Goal: Information Seeking & Learning: Understand process/instructions

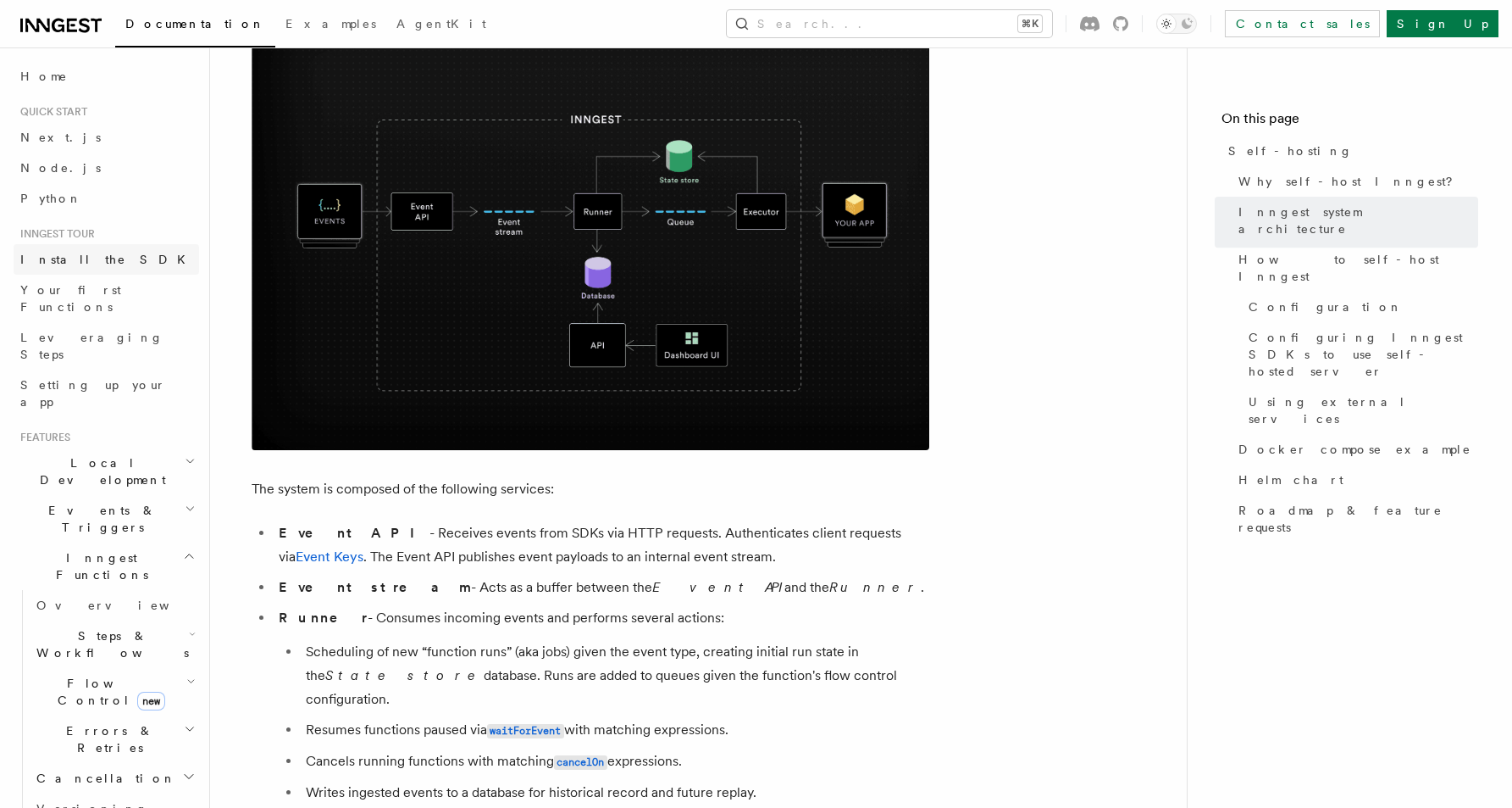
scroll to position [525, 0]
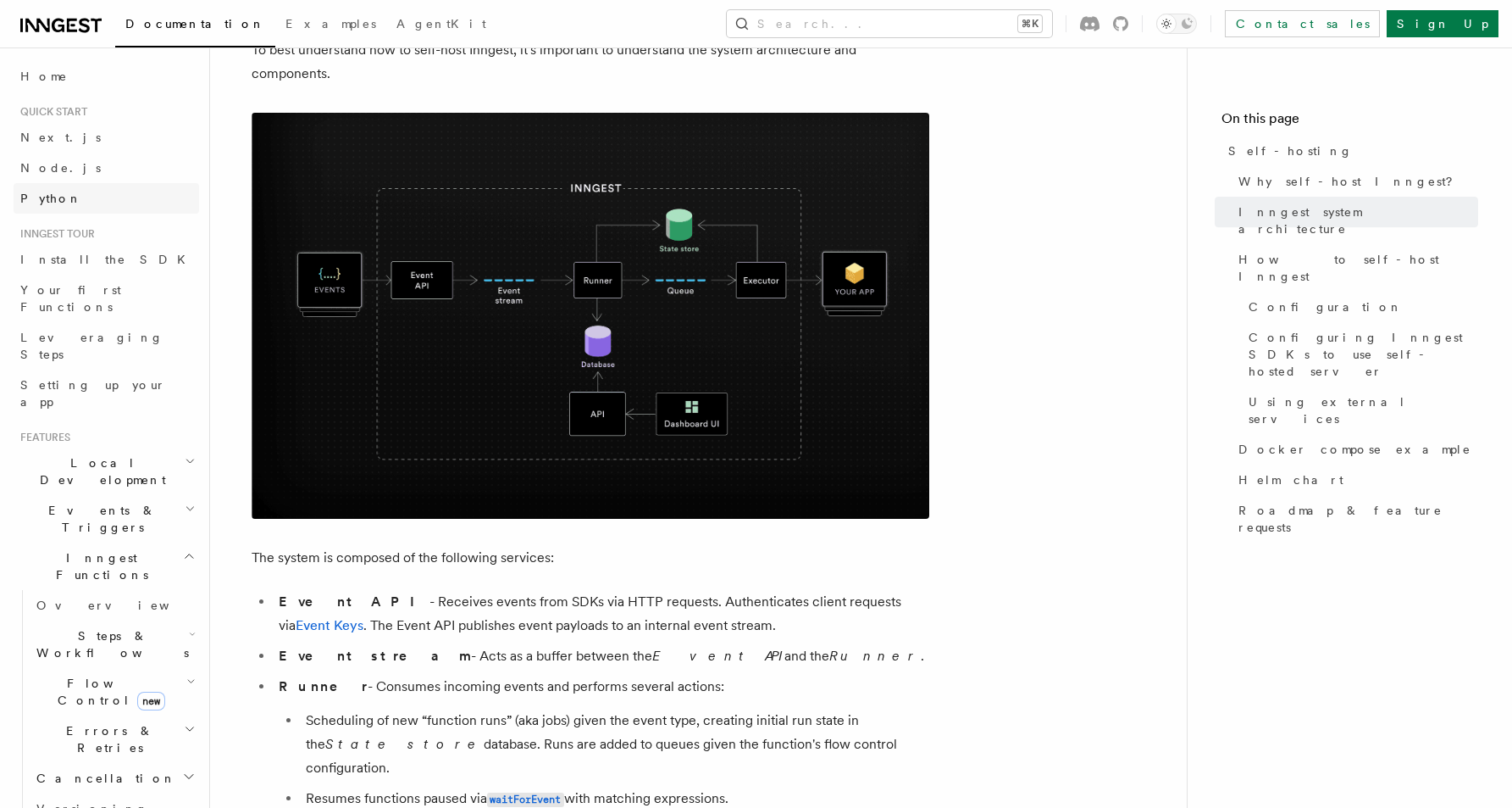
click at [66, 200] on link "Python" at bounding box center [106, 199] width 186 height 31
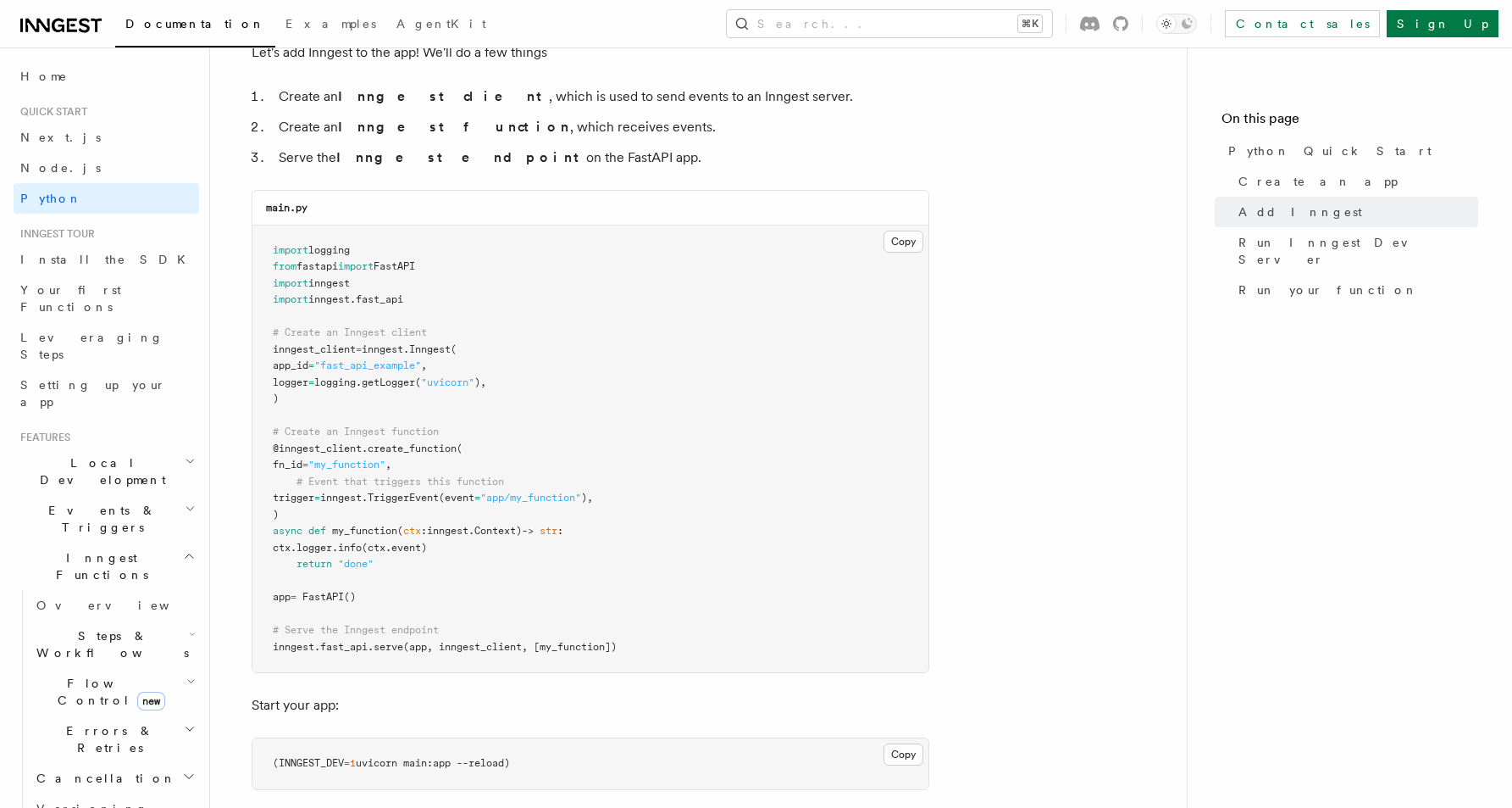
scroll to position [1082, 0]
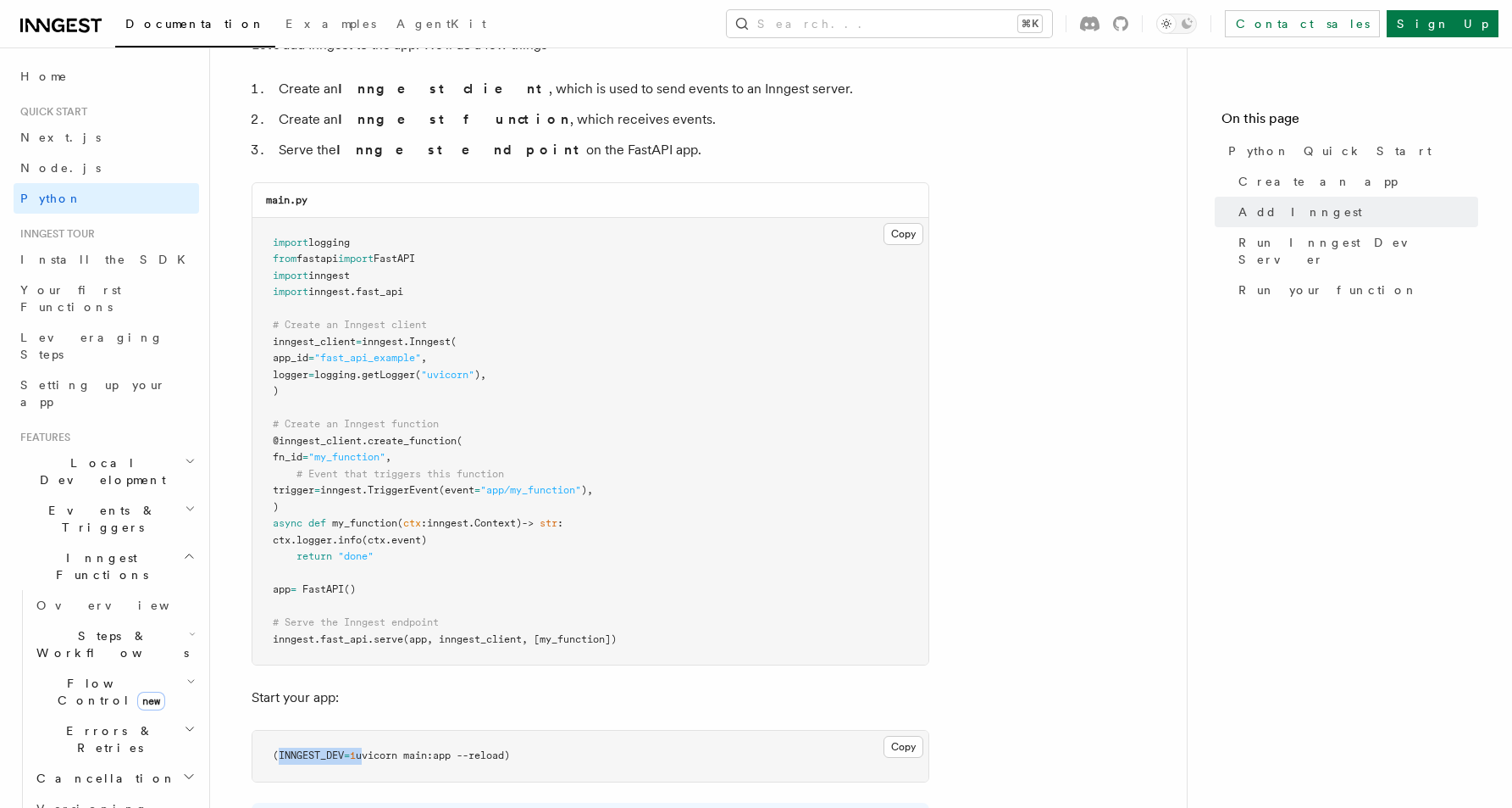
drag, startPoint x: 279, startPoint y: 754, endPoint x: 361, endPoint y: 760, distance: 82.2
click at [361, 760] on span "(INNGEST_DEV = 1 uvicorn main:app --reload)" at bounding box center [392, 754] width 237 height 12
copy span "INNGEST_DEV = 1"
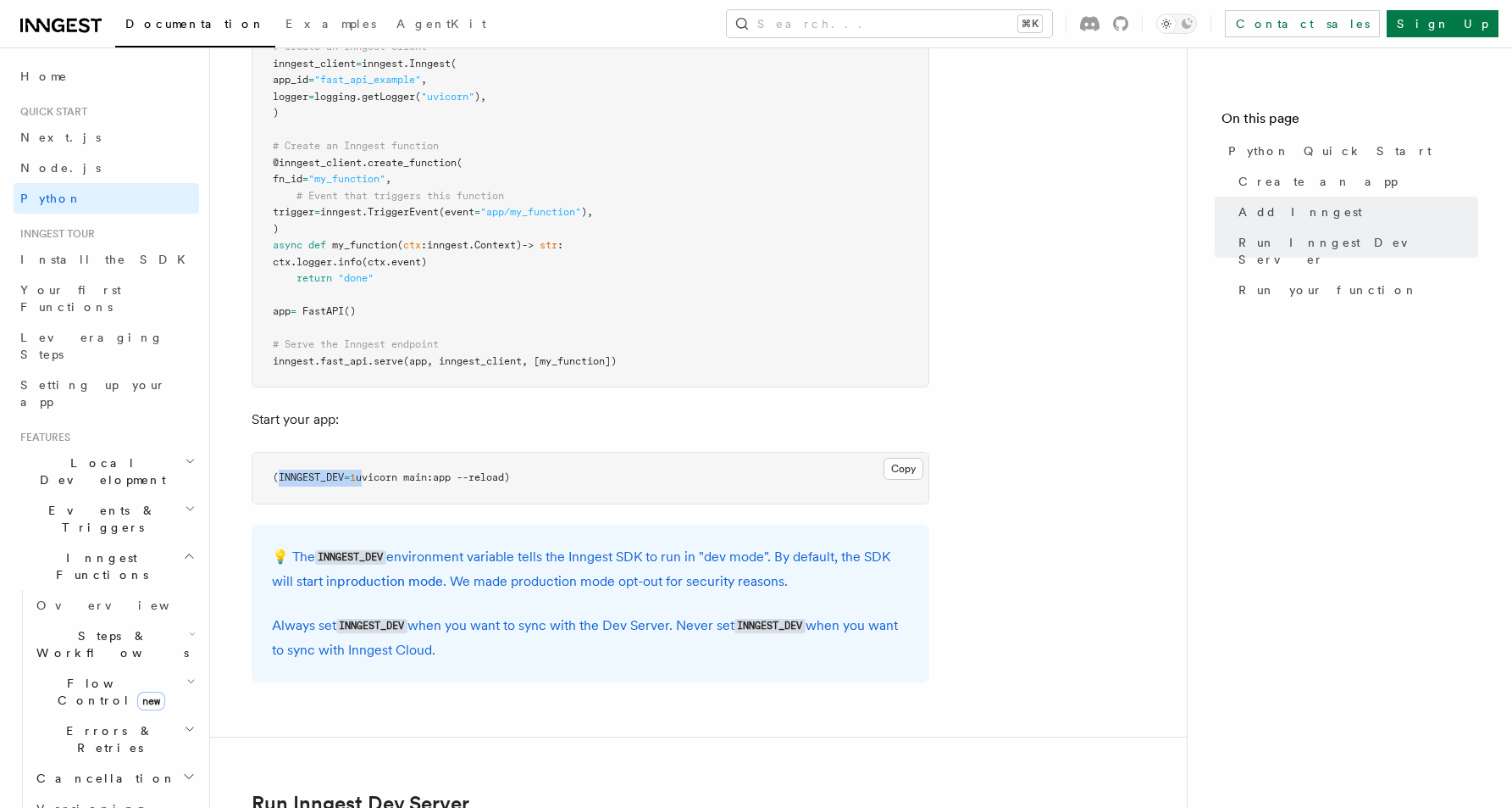
scroll to position [1186, 0]
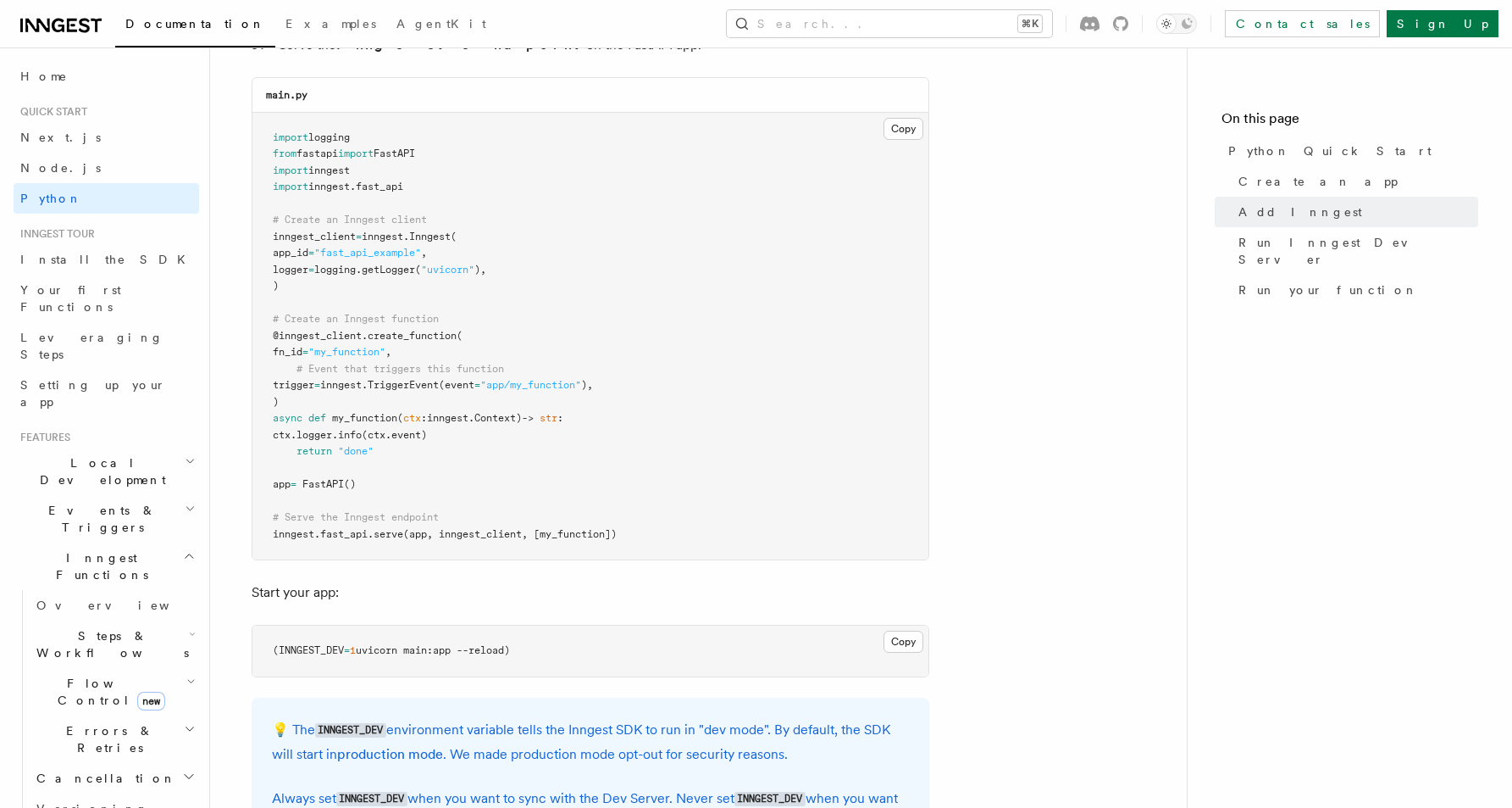
click at [714, 401] on pre "import logging from fastapi import FastAPI import inngest import inngest . fast…" at bounding box center [591, 336] width 676 height 447
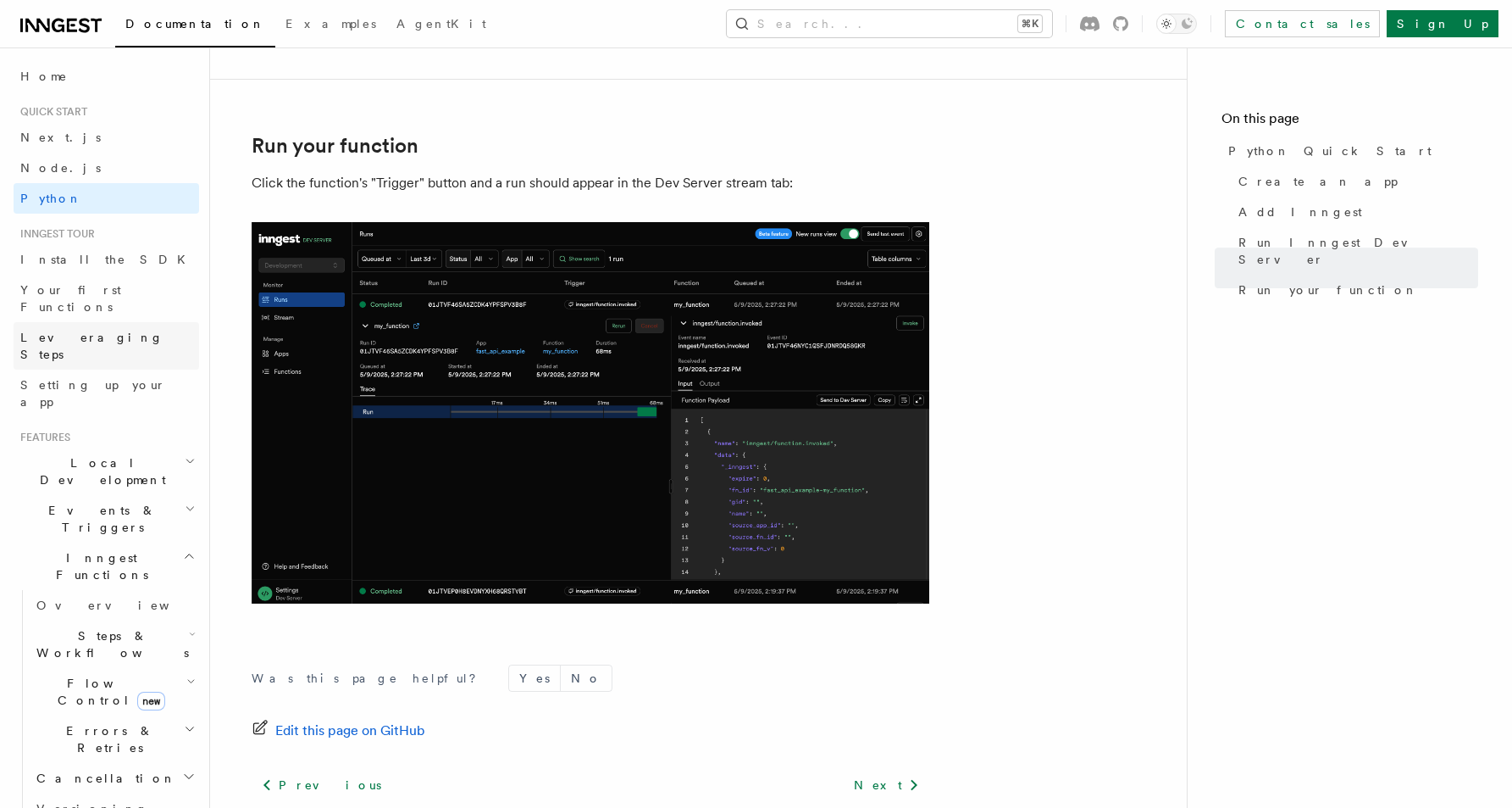
scroll to position [3327, 0]
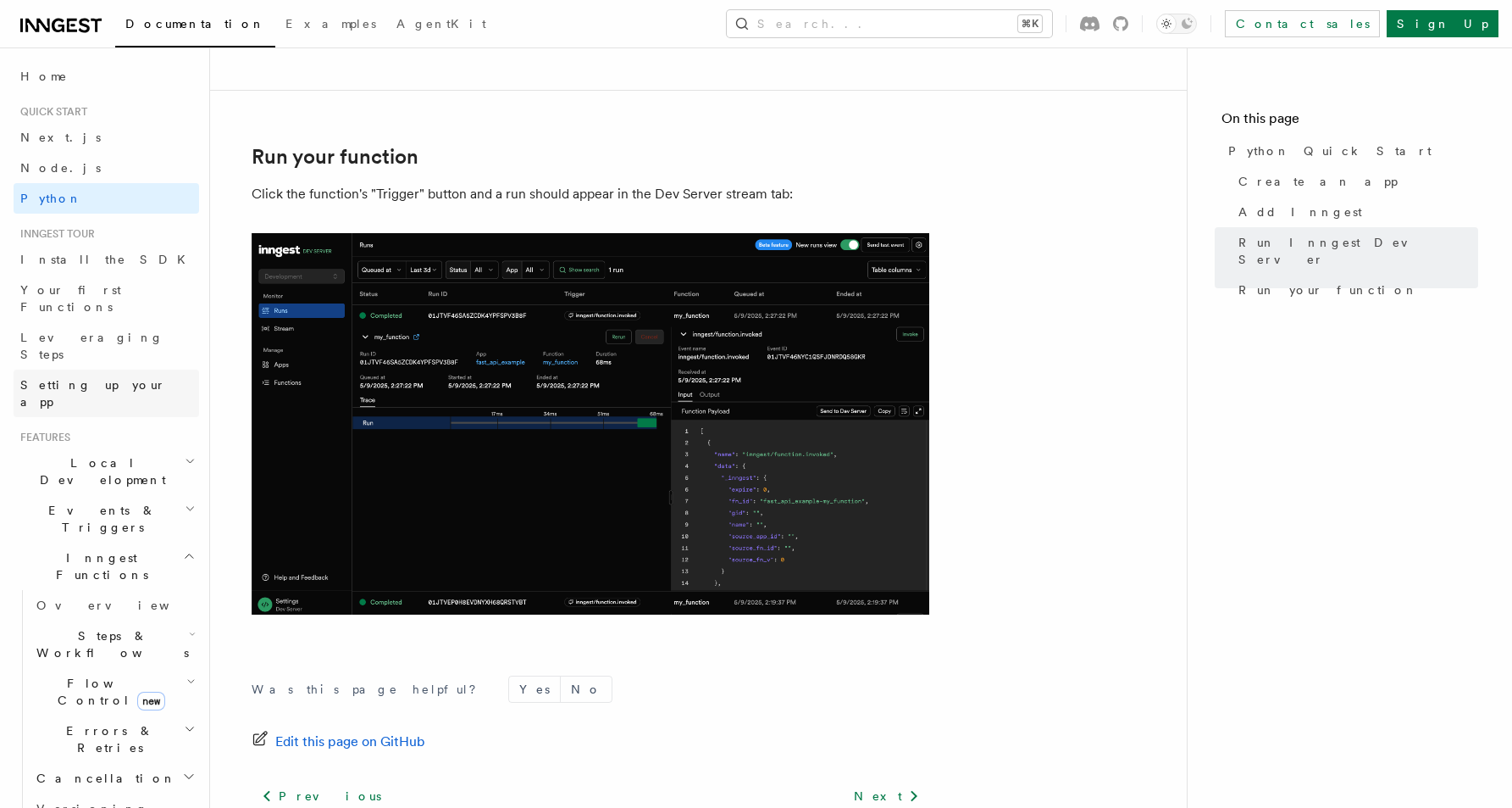
click at [59, 369] on link "Setting up your app" at bounding box center [106, 393] width 186 height 47
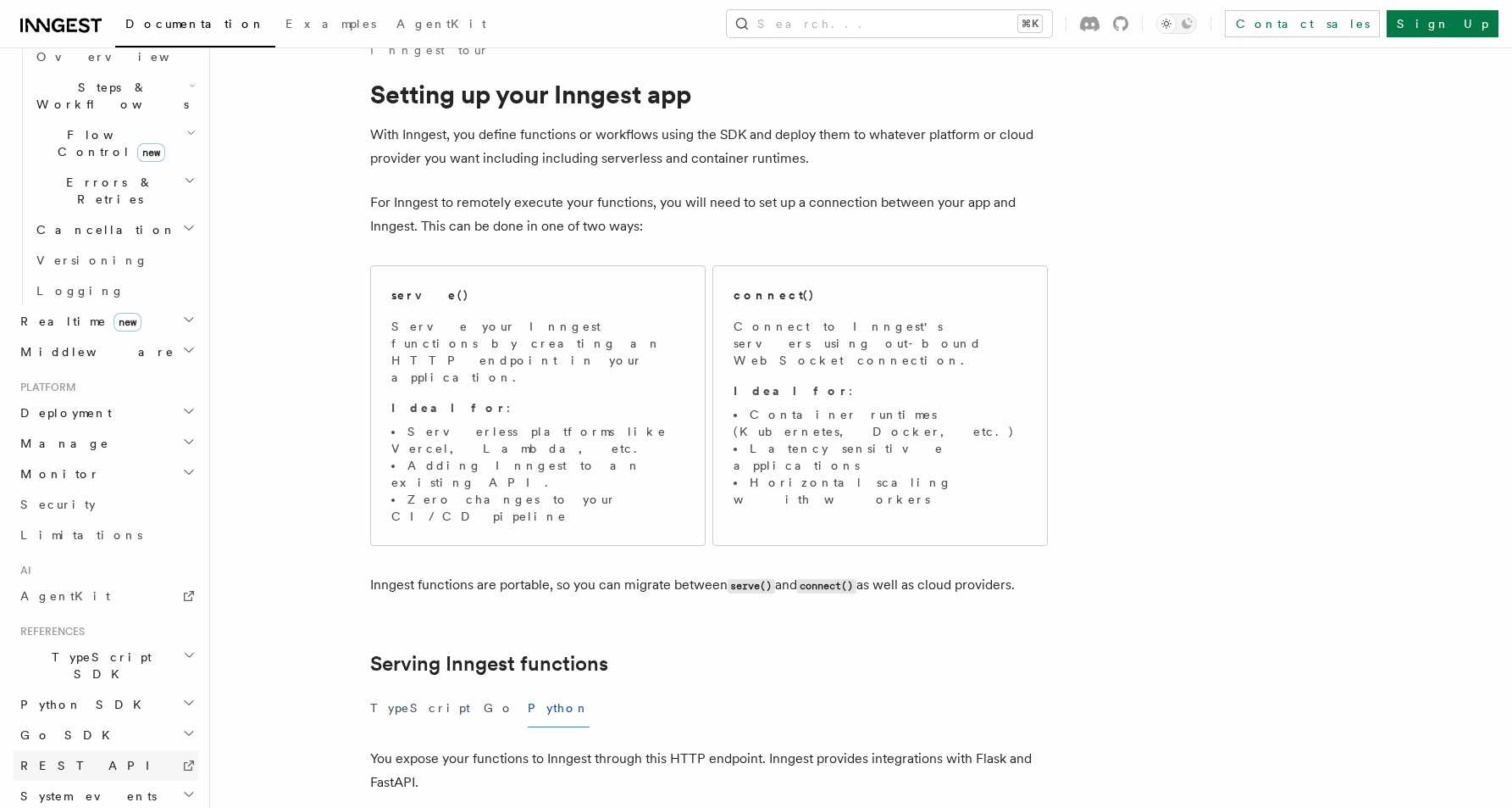
scroll to position [63, 0]
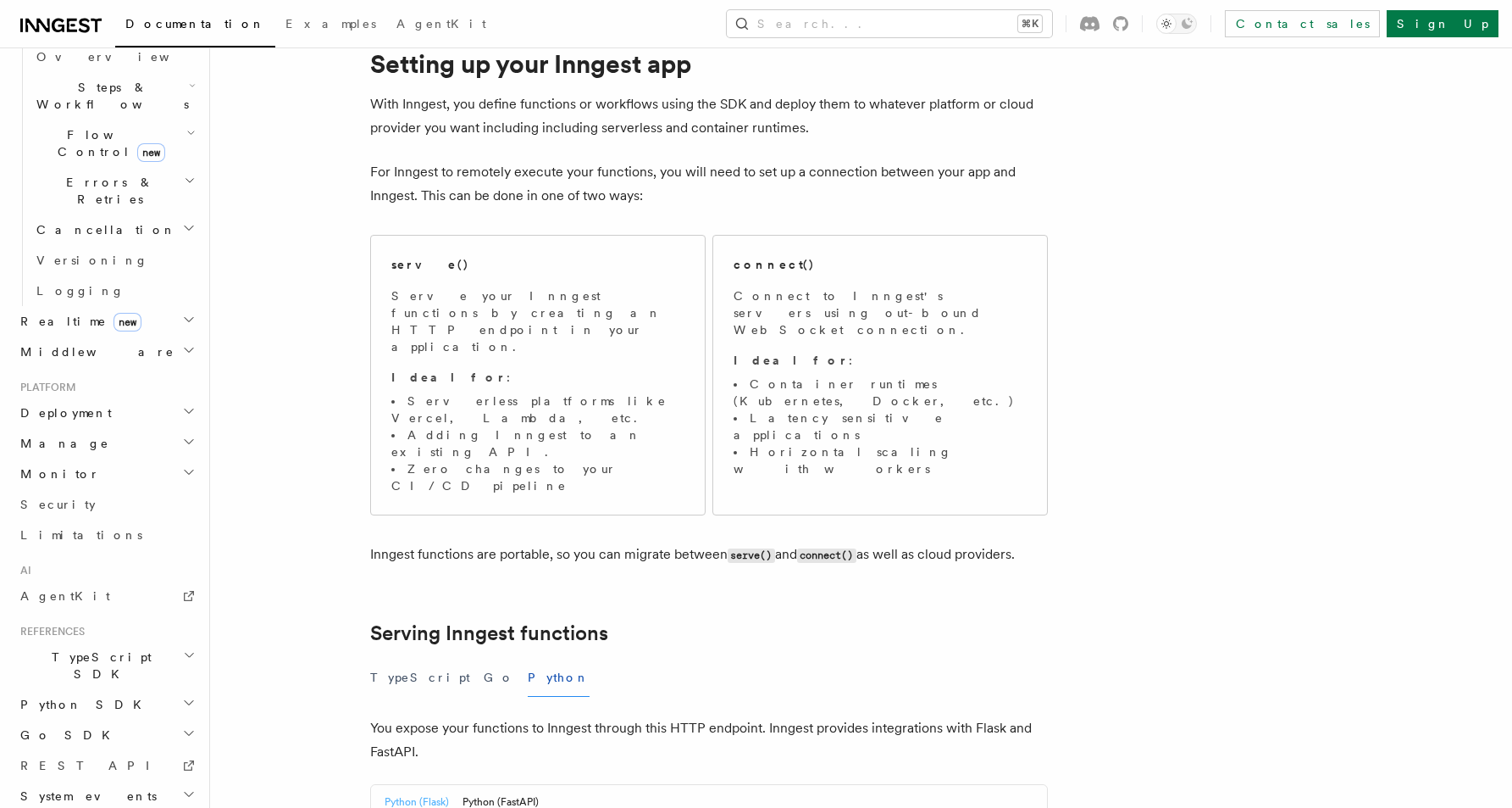
click at [76, 397] on h2 "Deployment" at bounding box center [106, 413] width 186 height 31
click at [76, 428] on link "Overview" at bounding box center [114, 443] width 170 height 31
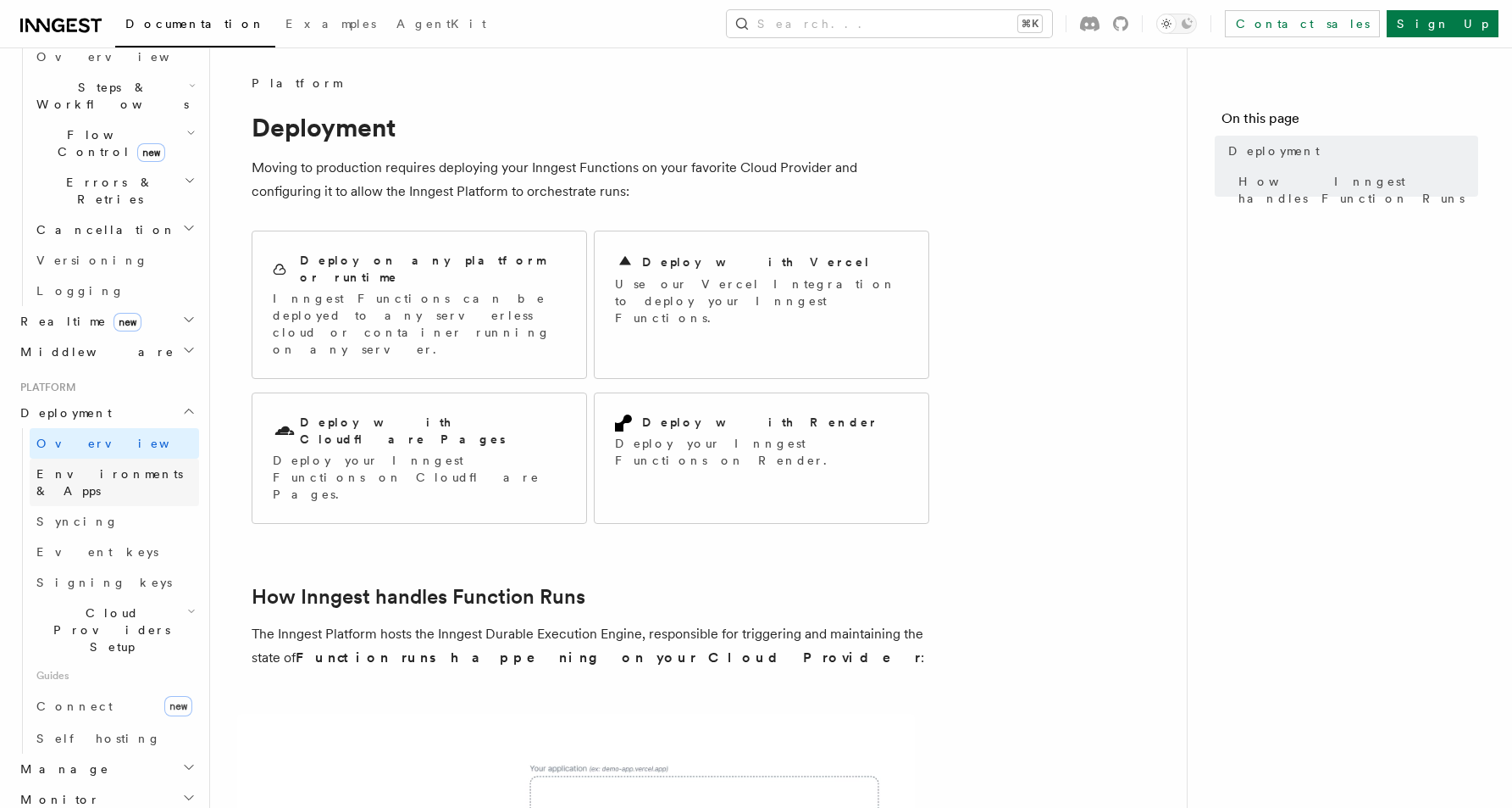
click at [68, 465] on span "Environments & Apps" at bounding box center [117, 482] width 162 height 34
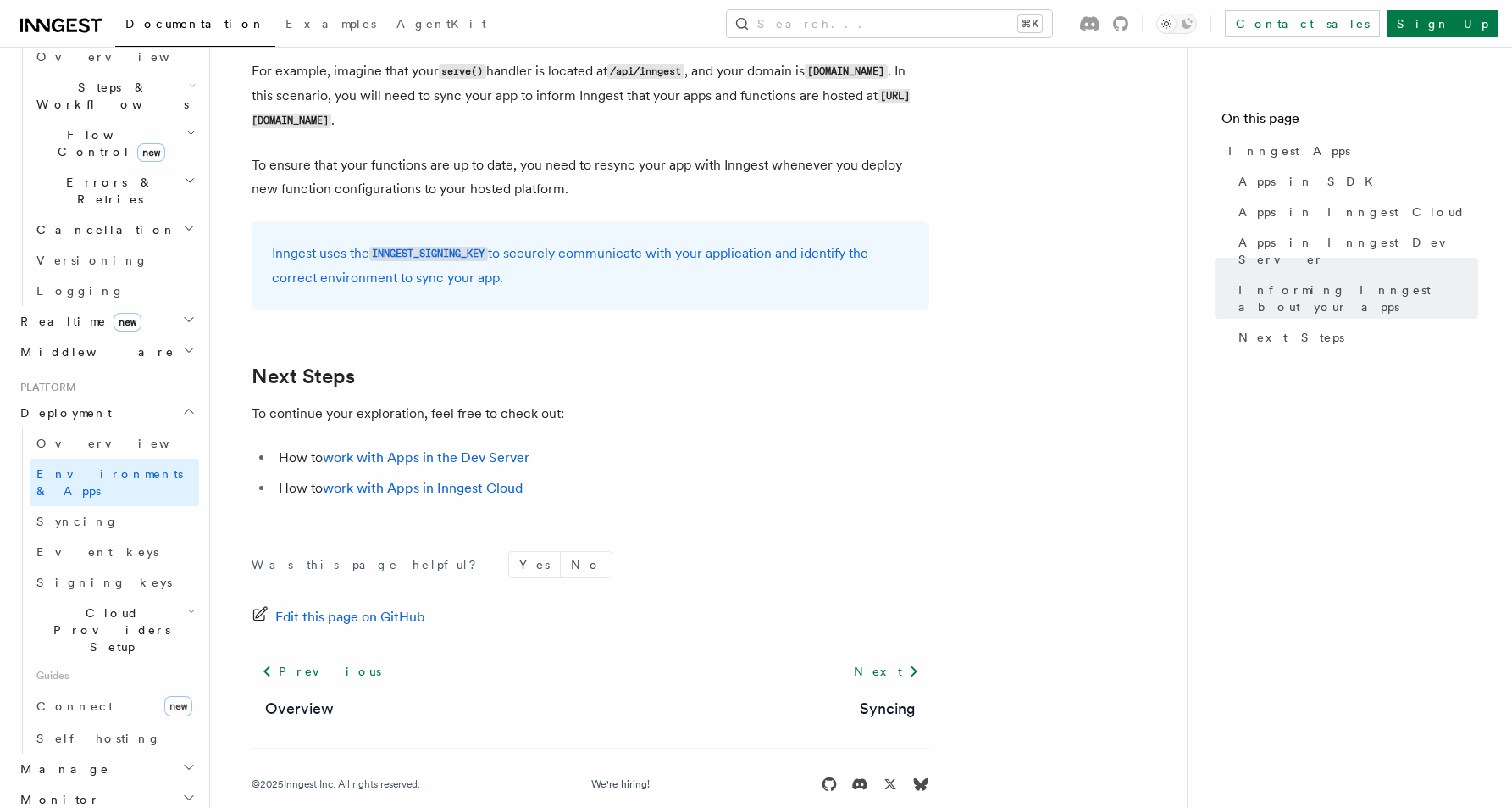
scroll to position [2654, 0]
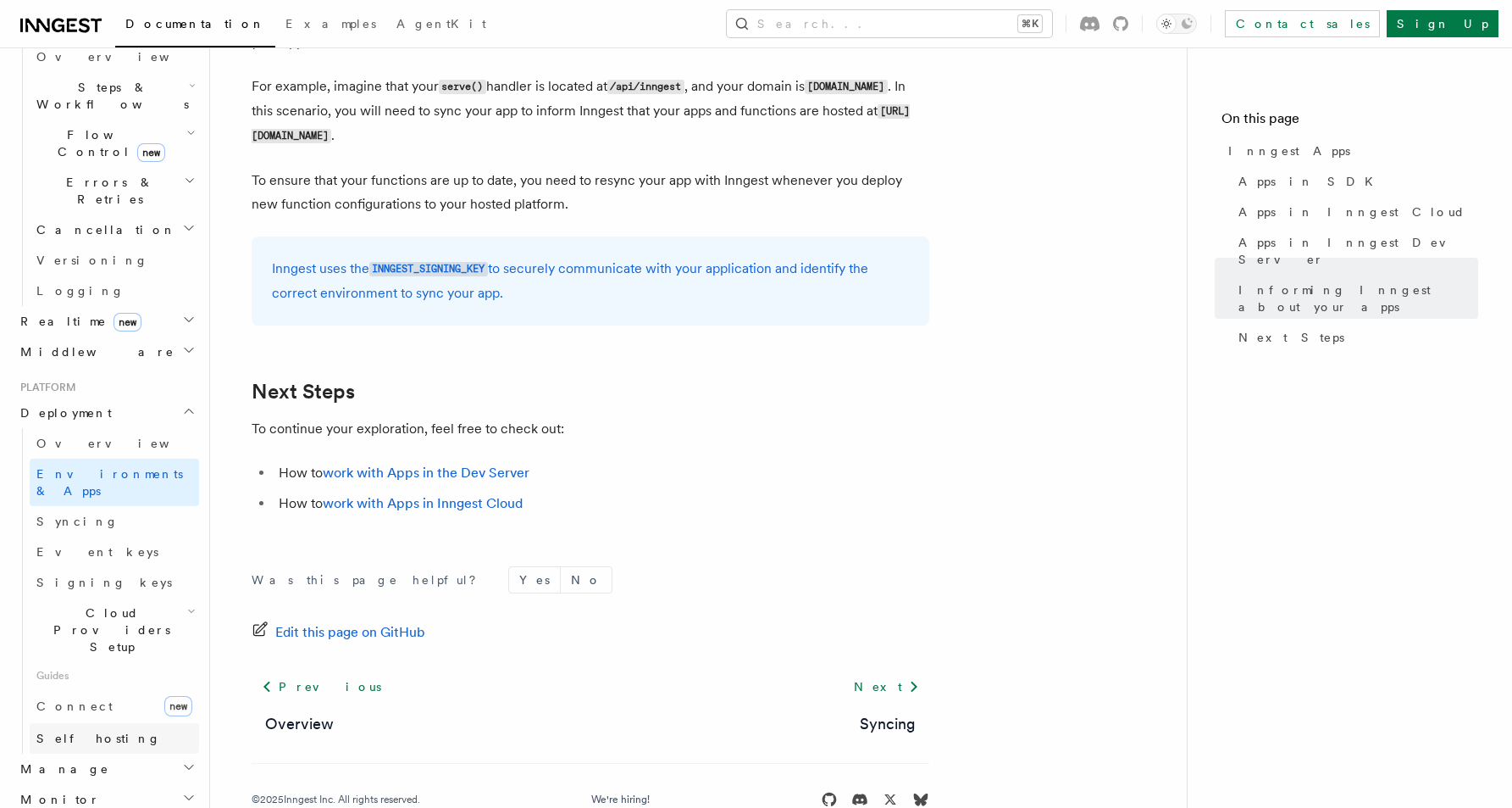
click at [73, 732] on span "Self hosting" at bounding box center [98, 738] width 124 height 14
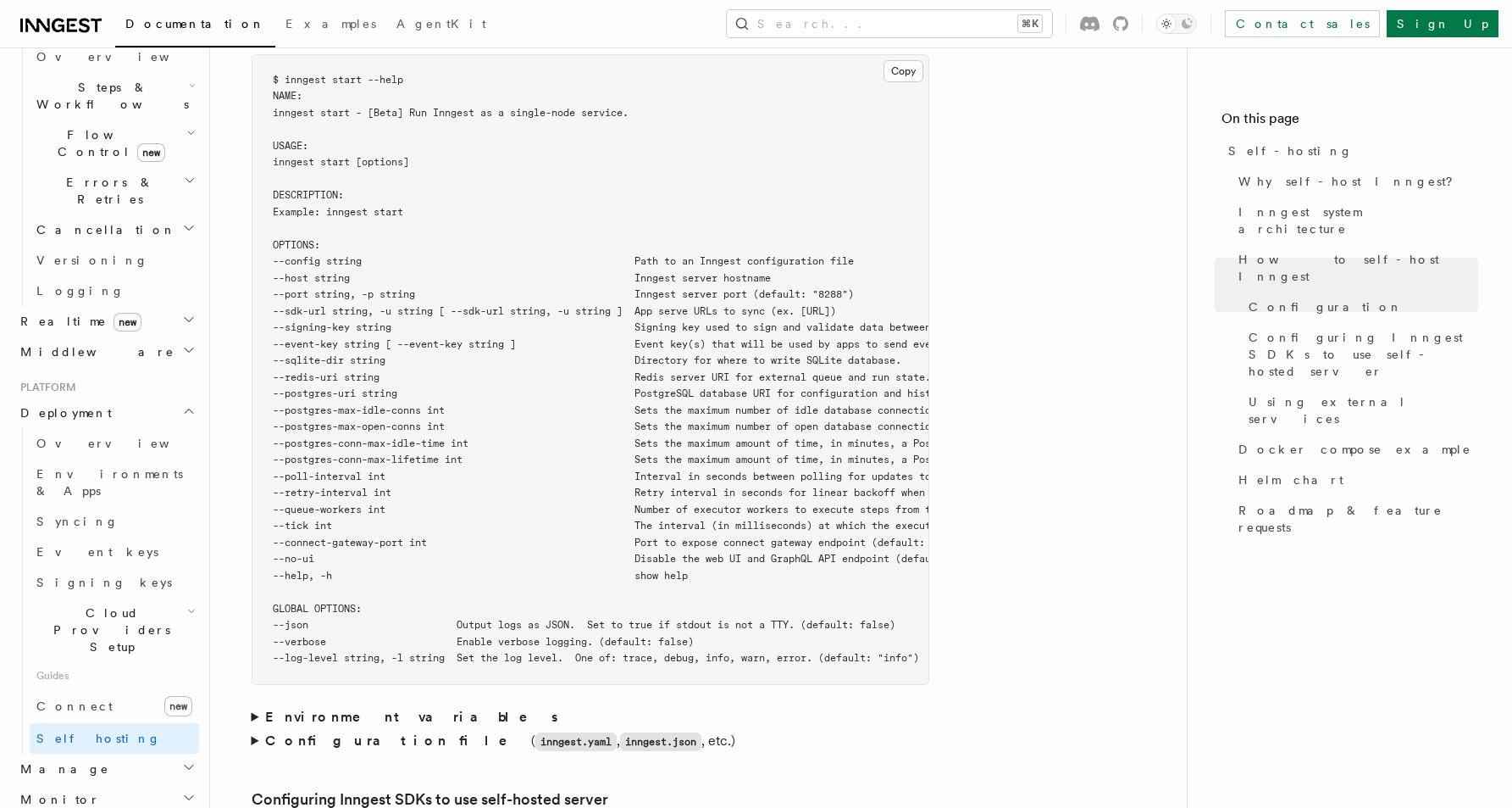
scroll to position [2983, 0]
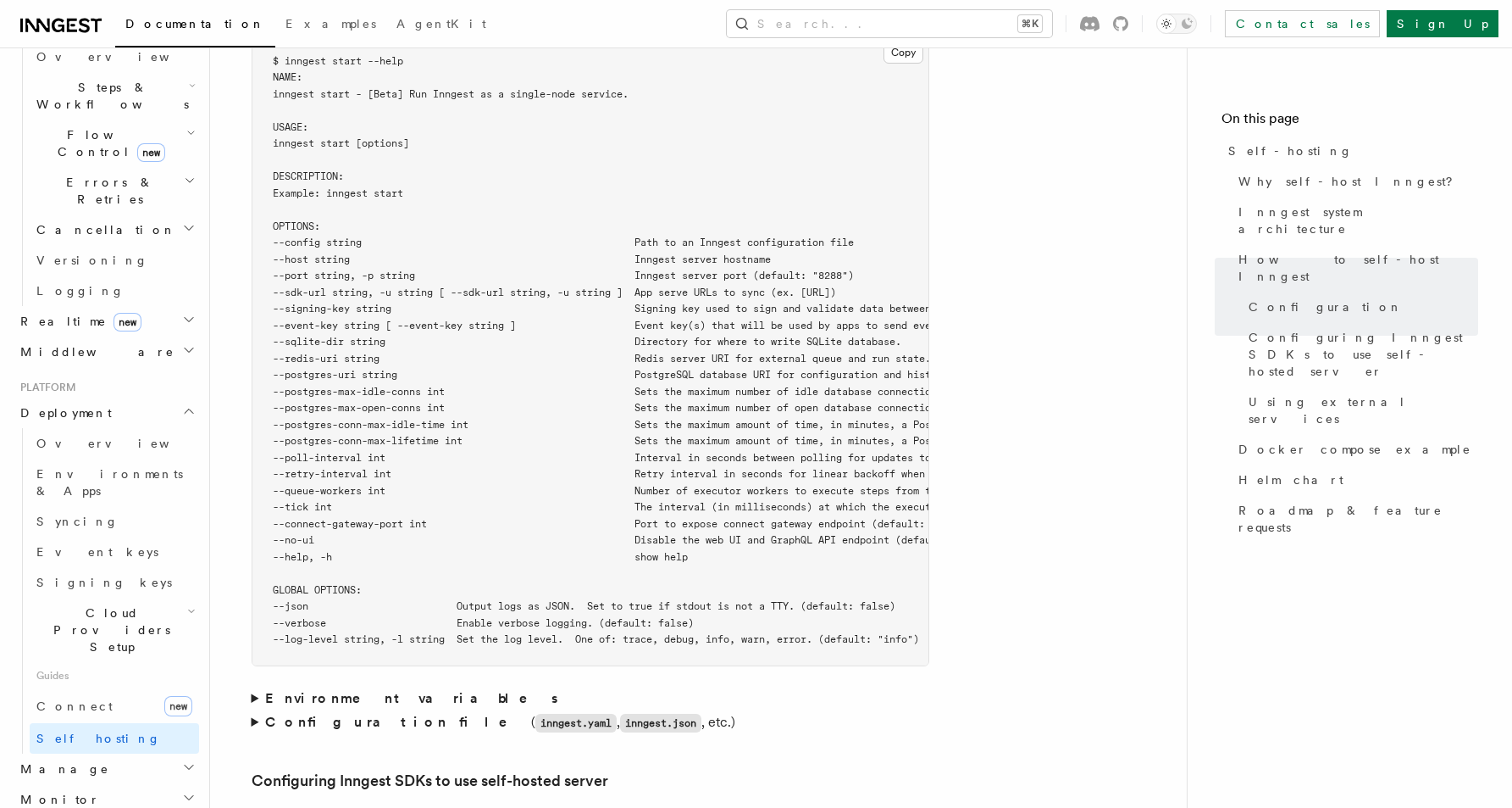
click at [334, 518] on span "--connect-gateway-port int Port to expose connect gateway endpoint (default: 82…" at bounding box center [616, 523] width 688 height 12
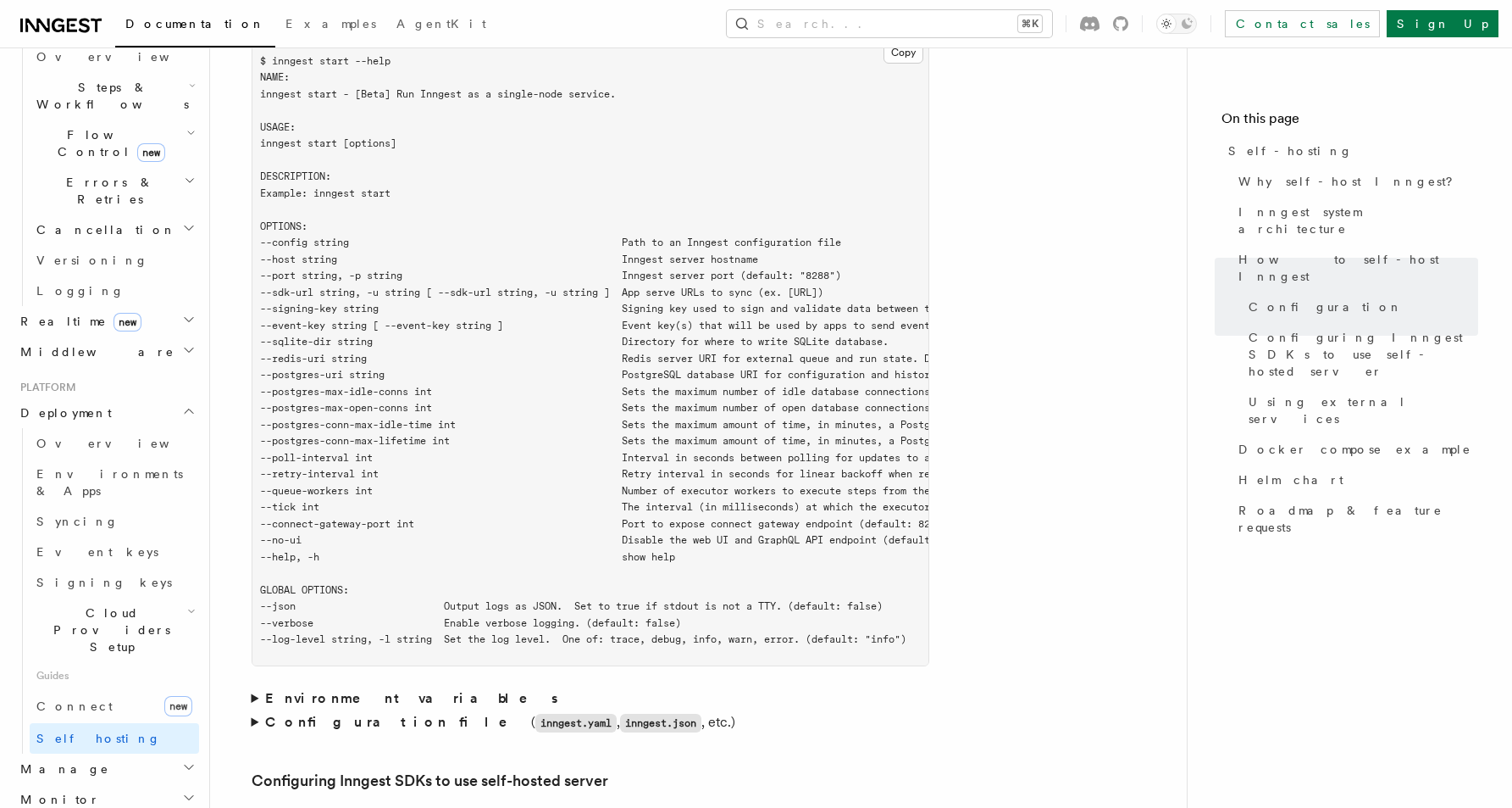
scroll to position [0, 0]
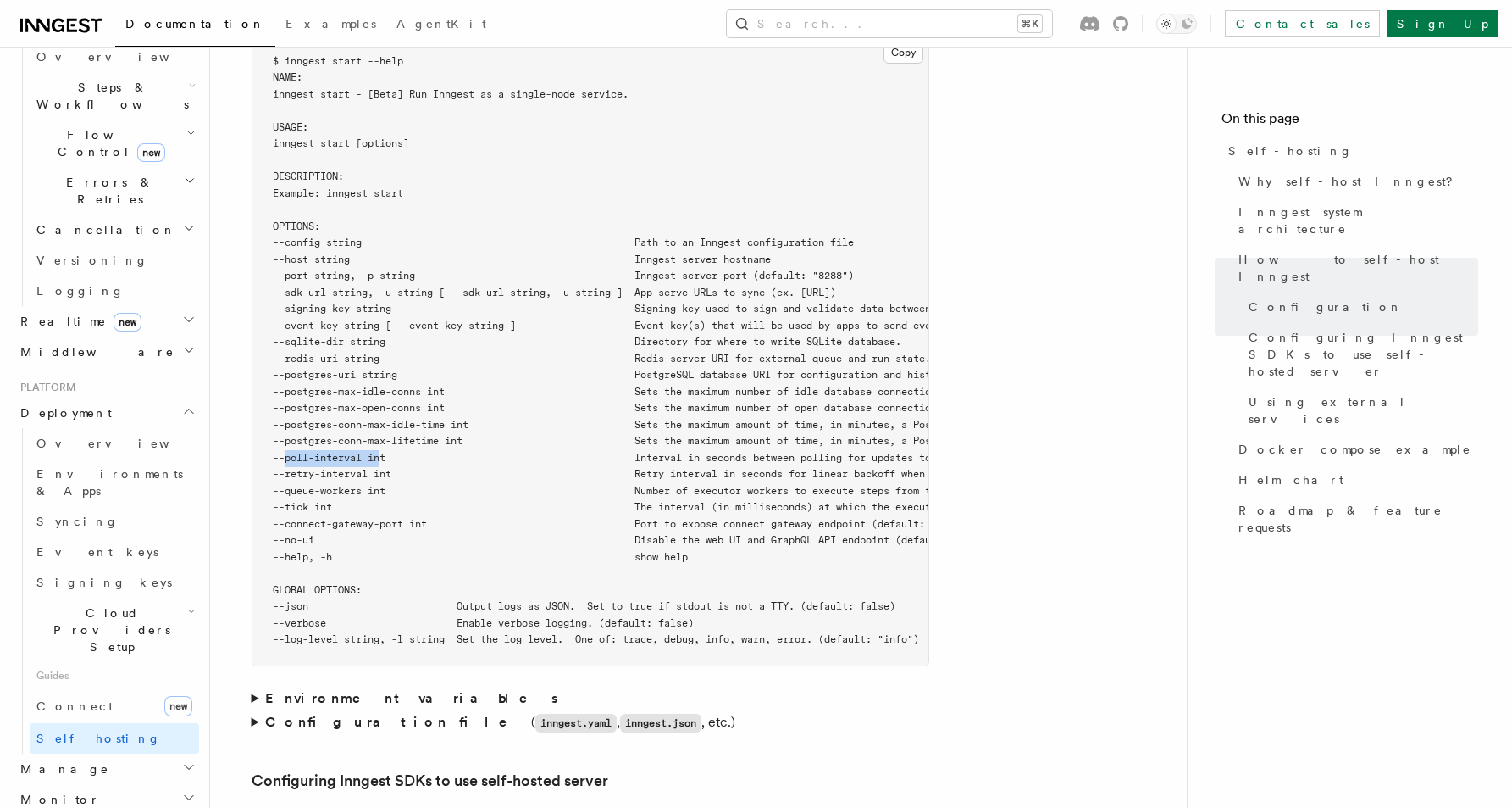
drag, startPoint x: 383, startPoint y: 414, endPoint x: 287, endPoint y: 412, distance: 96.0
click at [287, 452] on span "--poll-interval int Interval in seconds between polling for updates to apps (de…" at bounding box center [655, 457] width 765 height 12
copy span "--poll-interval"
